Goal: Task Accomplishment & Management: Complete application form

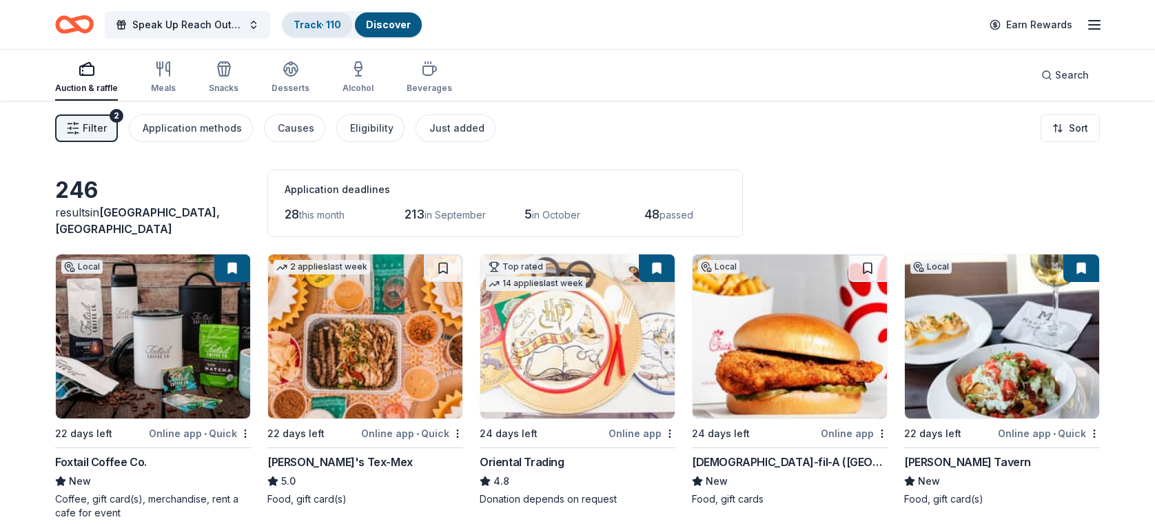
click at [316, 22] on link "Track · 110" at bounding box center [318, 25] width 48 height 12
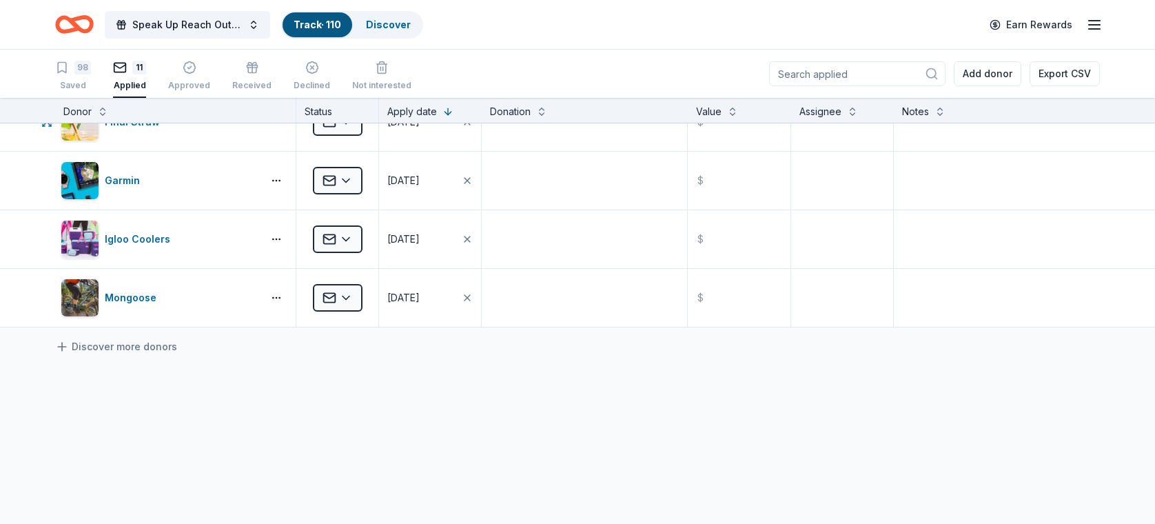
scroll to position [441, 0]
click at [63, 71] on icon "button" at bounding box center [62, 68] width 8 height 10
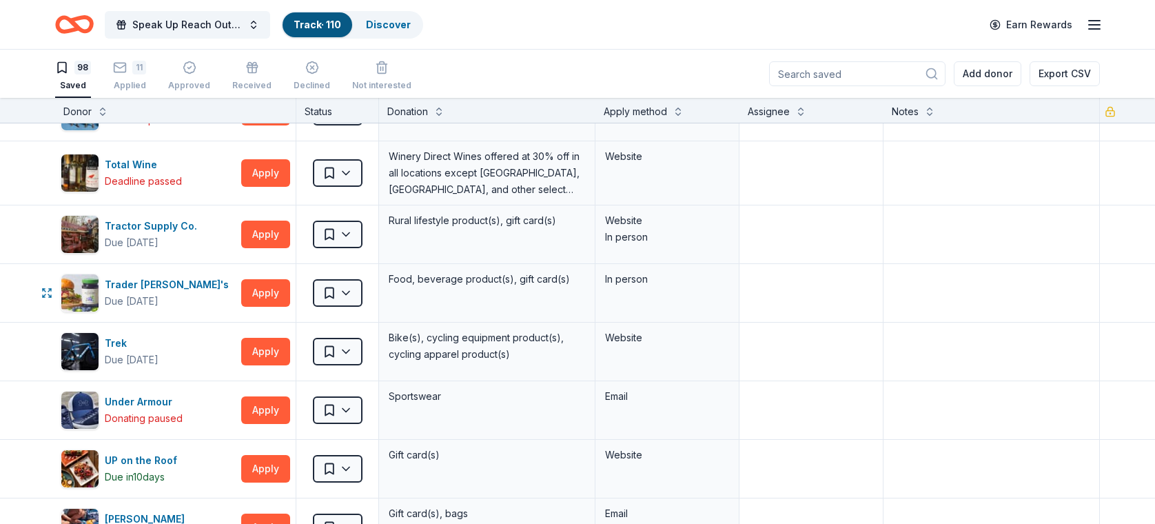
scroll to position [5054, 0]
click at [256, 337] on button "Apply" at bounding box center [265, 351] width 49 height 28
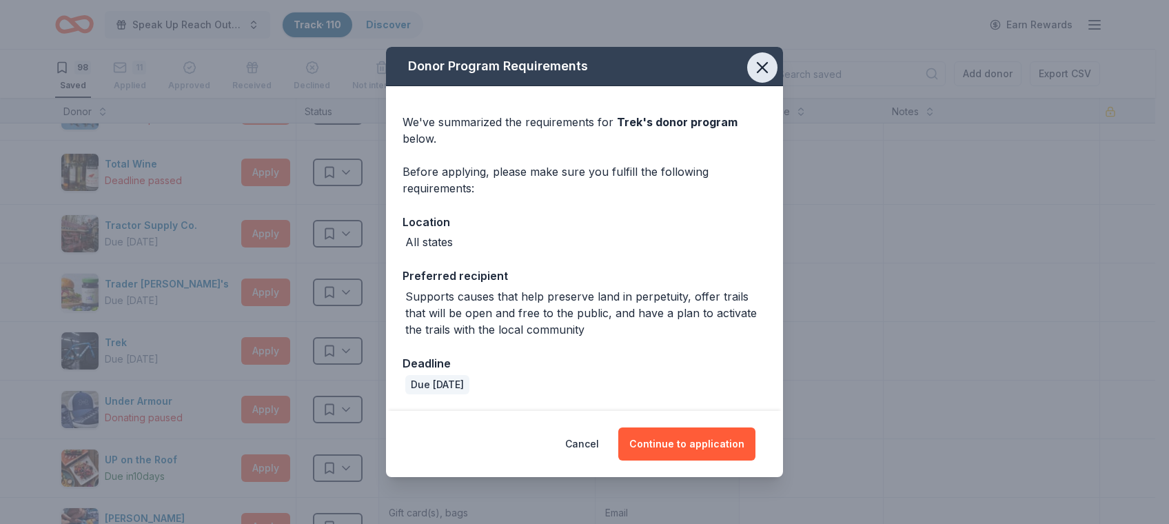
click at [755, 61] on icon "button" at bounding box center [762, 67] width 19 height 19
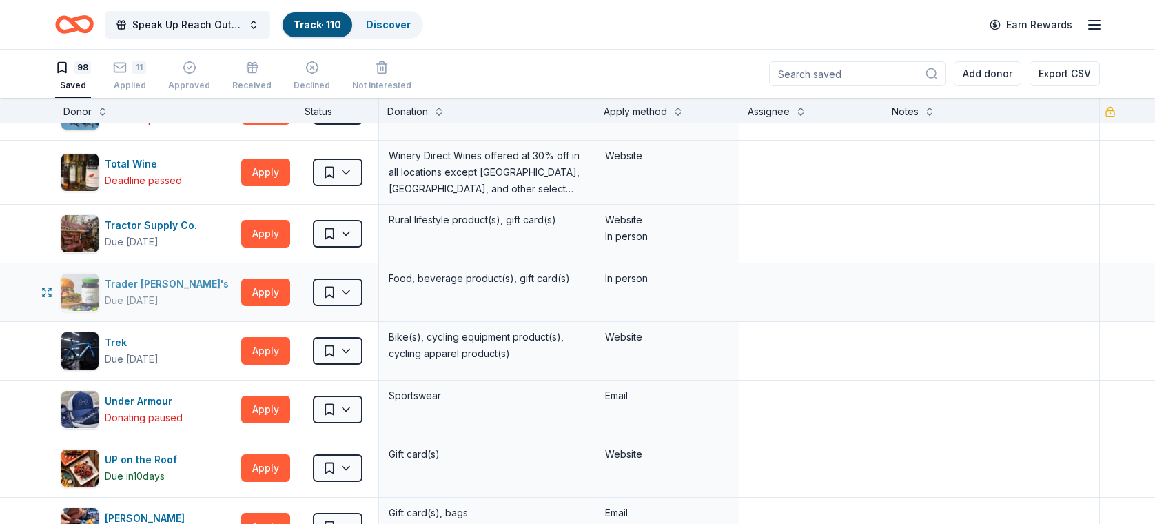
drag, startPoint x: 170, startPoint y: 279, endPoint x: 232, endPoint y: 263, distance: 63.4
click at [232, 273] on div "Trader [PERSON_NAME]'s Due [DATE]" at bounding box center [148, 292] width 175 height 39
click at [257, 279] on button "Apply" at bounding box center [265, 292] width 49 height 28
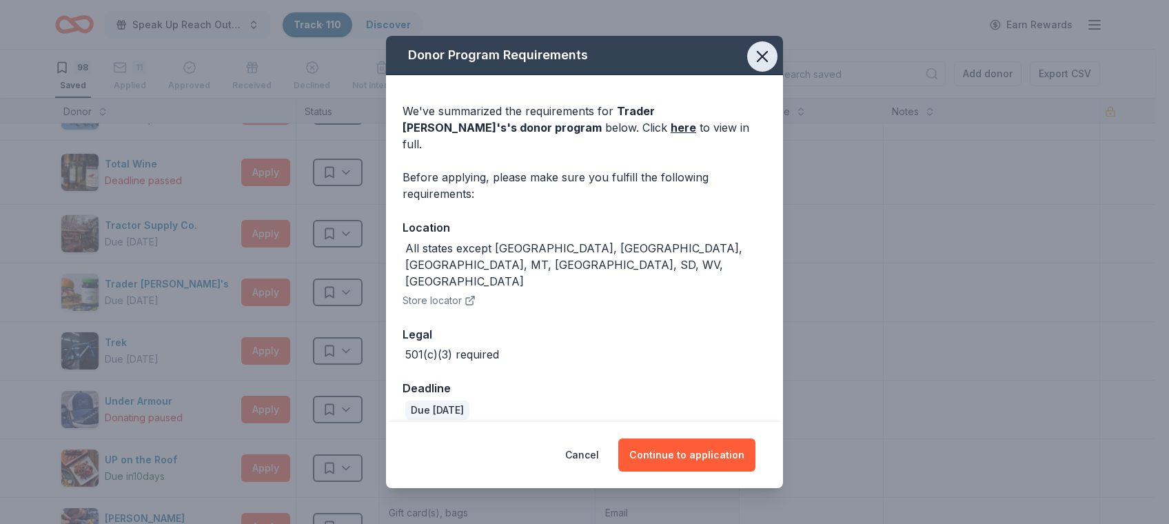
click at [755, 64] on icon "button" at bounding box center [762, 56] width 19 height 19
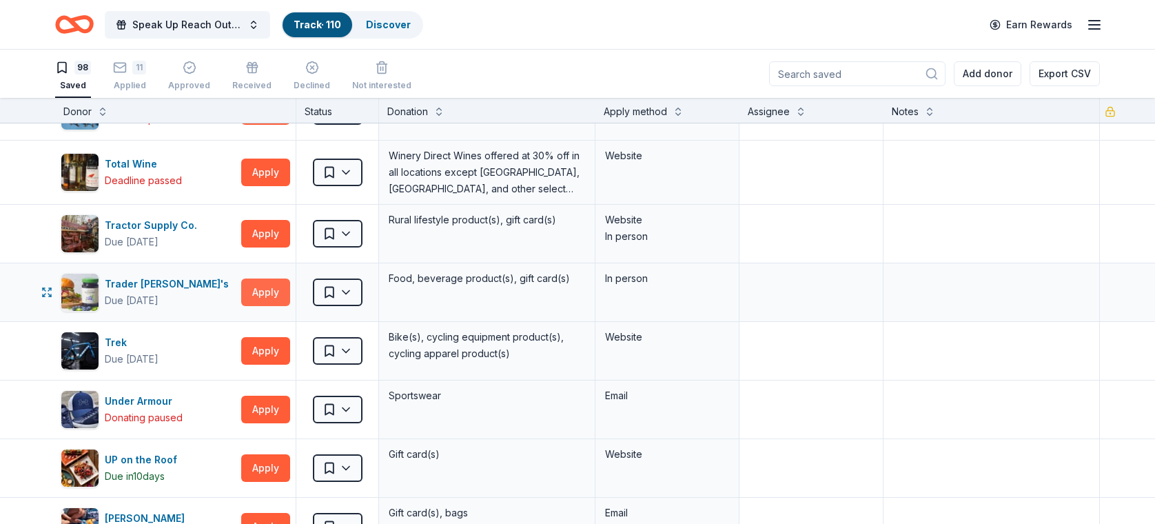
click at [256, 284] on button "Apply" at bounding box center [265, 292] width 49 height 28
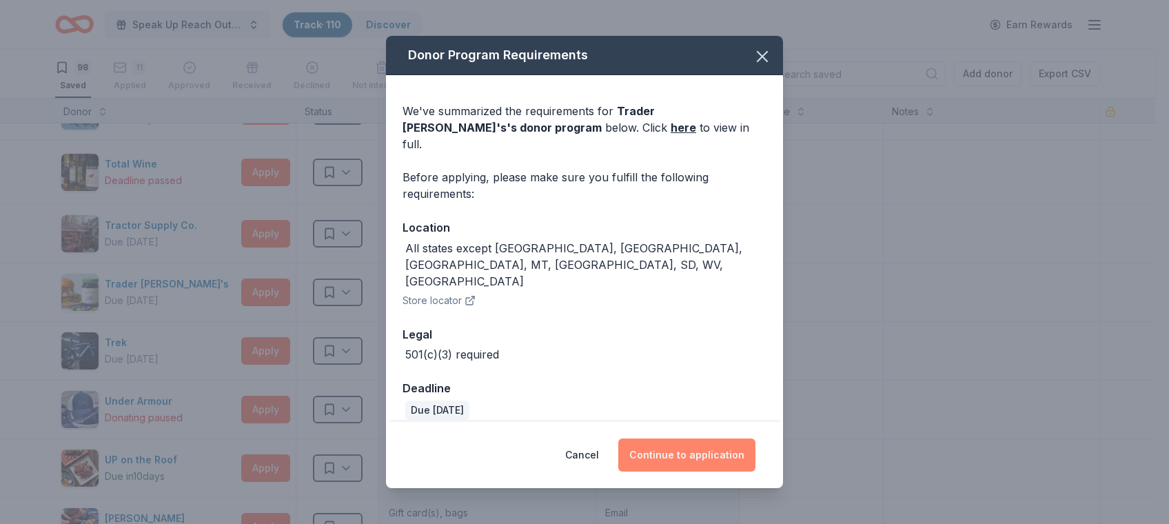
click at [654, 438] on button "Continue to application" at bounding box center [686, 454] width 137 height 33
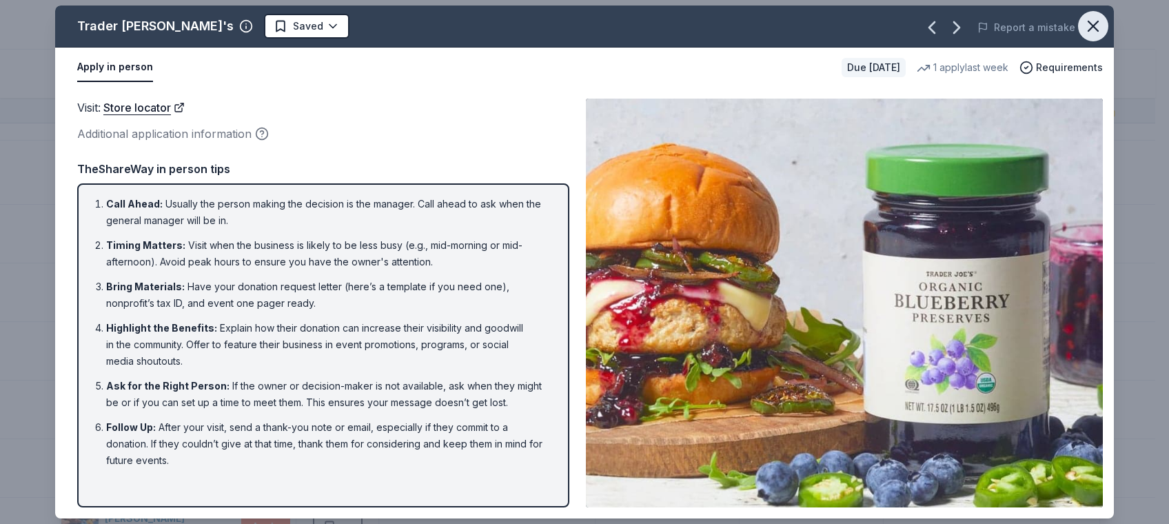
click at [1083, 15] on button "button" at bounding box center [1093, 26] width 30 height 30
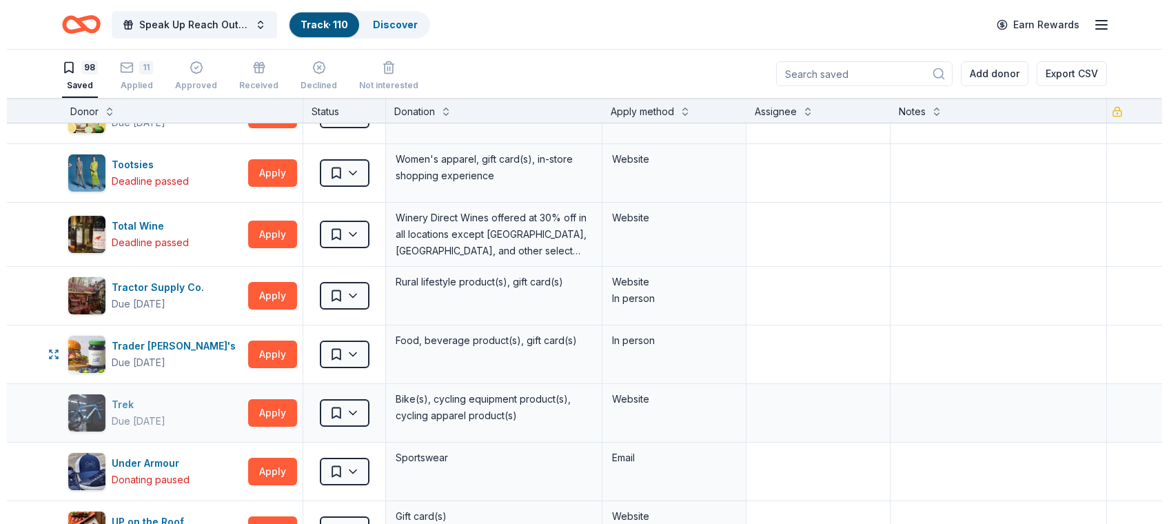
scroll to position [4973, 0]
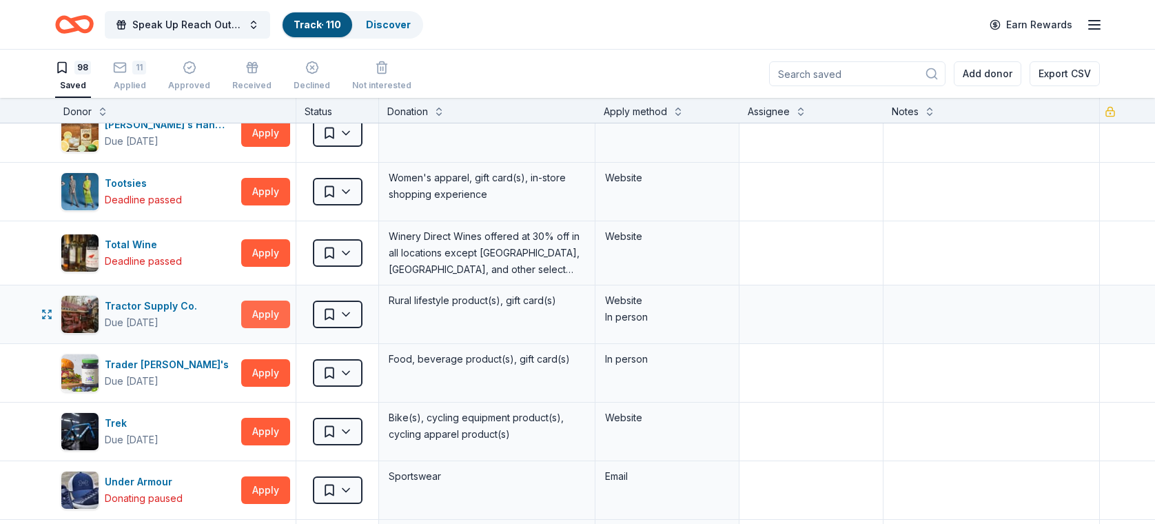
click at [259, 300] on button "Apply" at bounding box center [265, 314] width 49 height 28
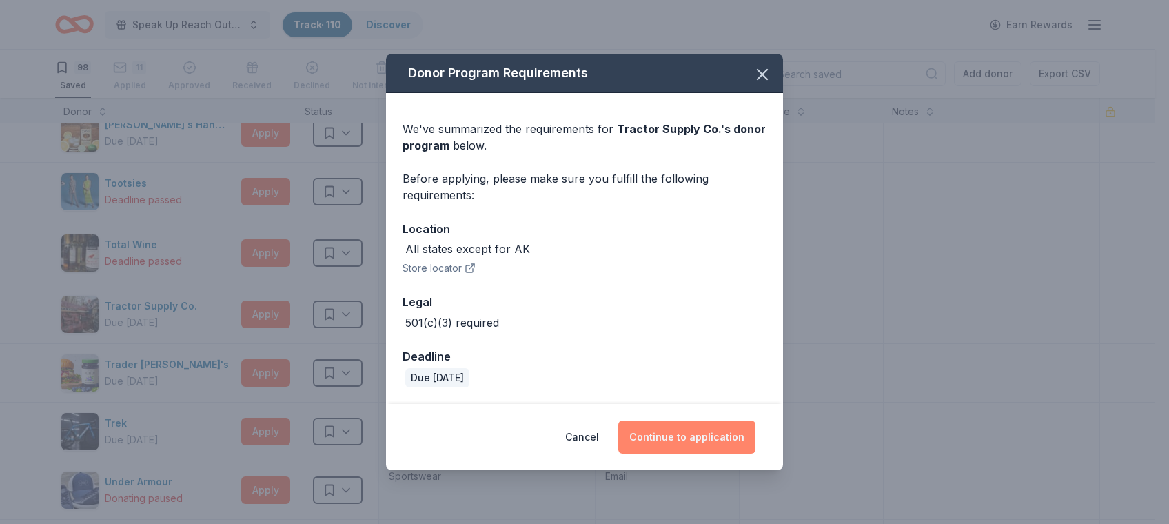
click at [669, 434] on button "Continue to application" at bounding box center [686, 436] width 137 height 33
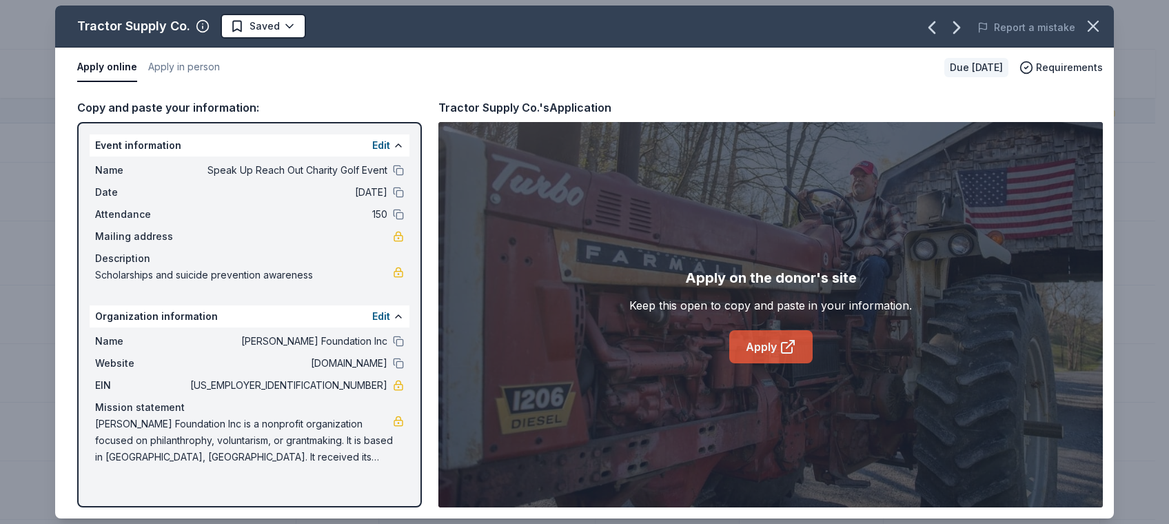
click at [762, 344] on link "Apply" at bounding box center [770, 346] width 83 height 33
